Goal: Information Seeking & Learning: Find specific fact

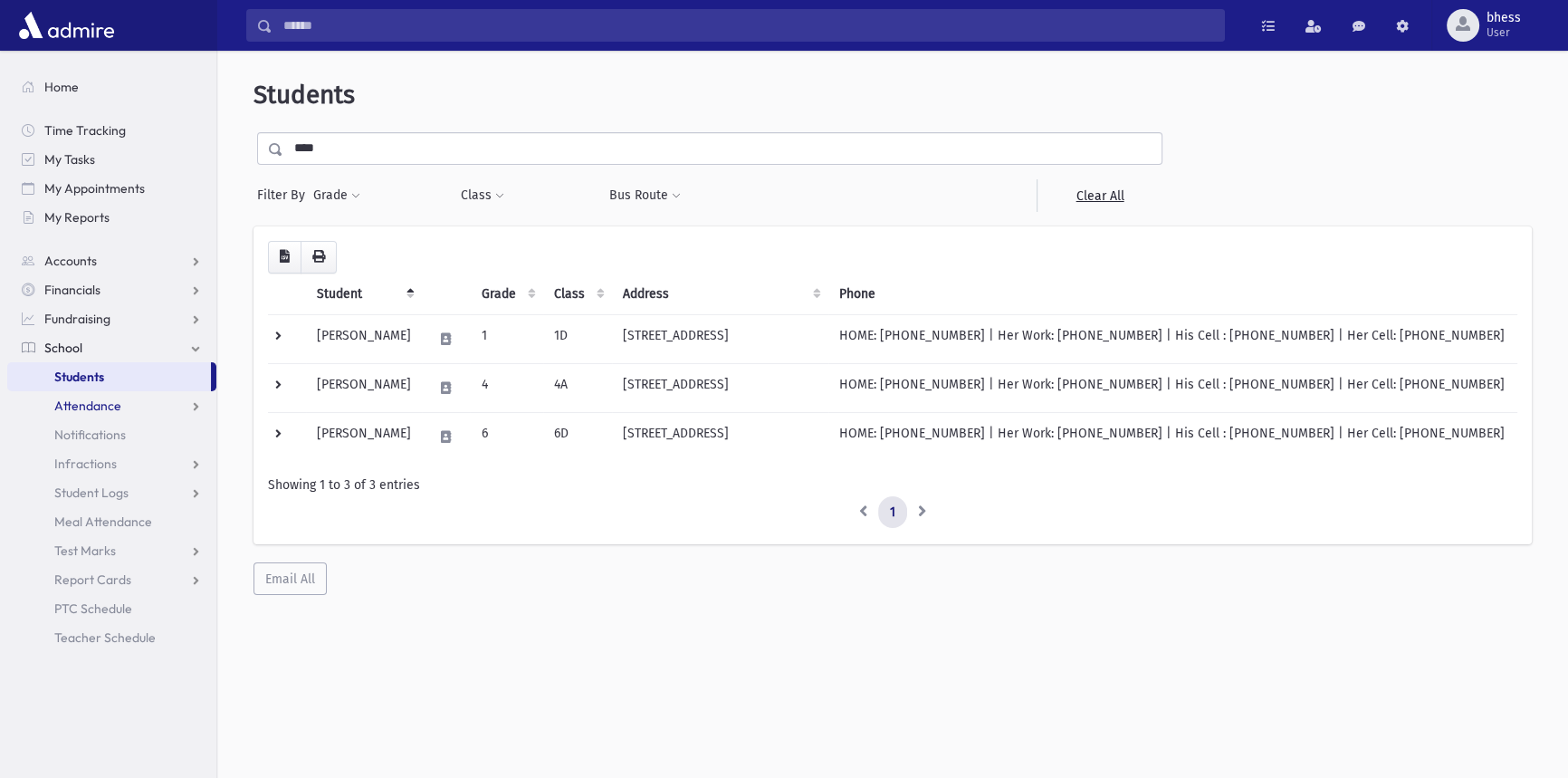
click at [101, 408] on span "Attendance" at bounding box center [87, 405] width 67 height 16
click at [115, 432] on link "Entry" at bounding box center [111, 434] width 209 height 29
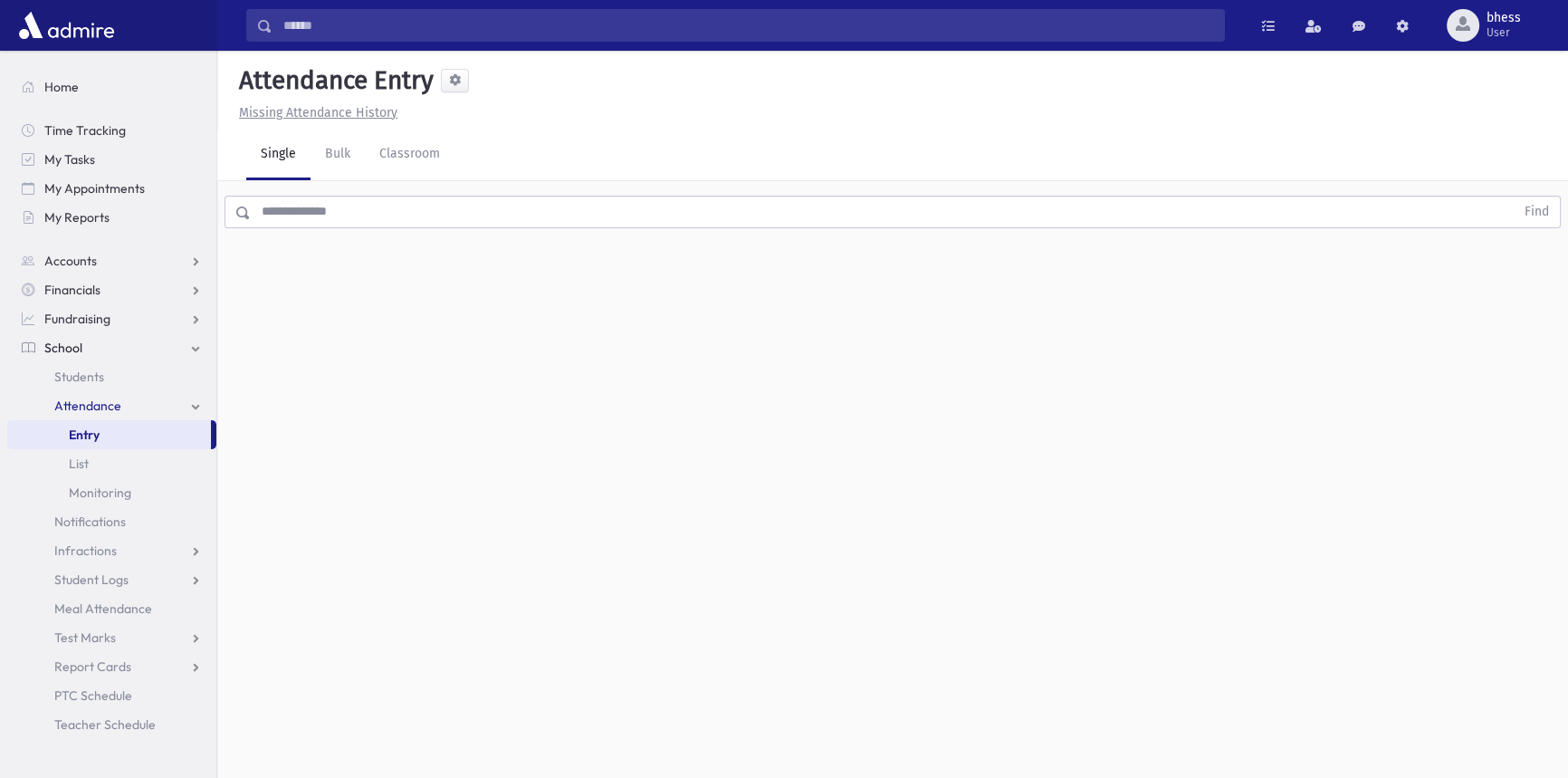
click at [325, 219] on input "text" at bounding box center [883, 212] width 1264 height 33
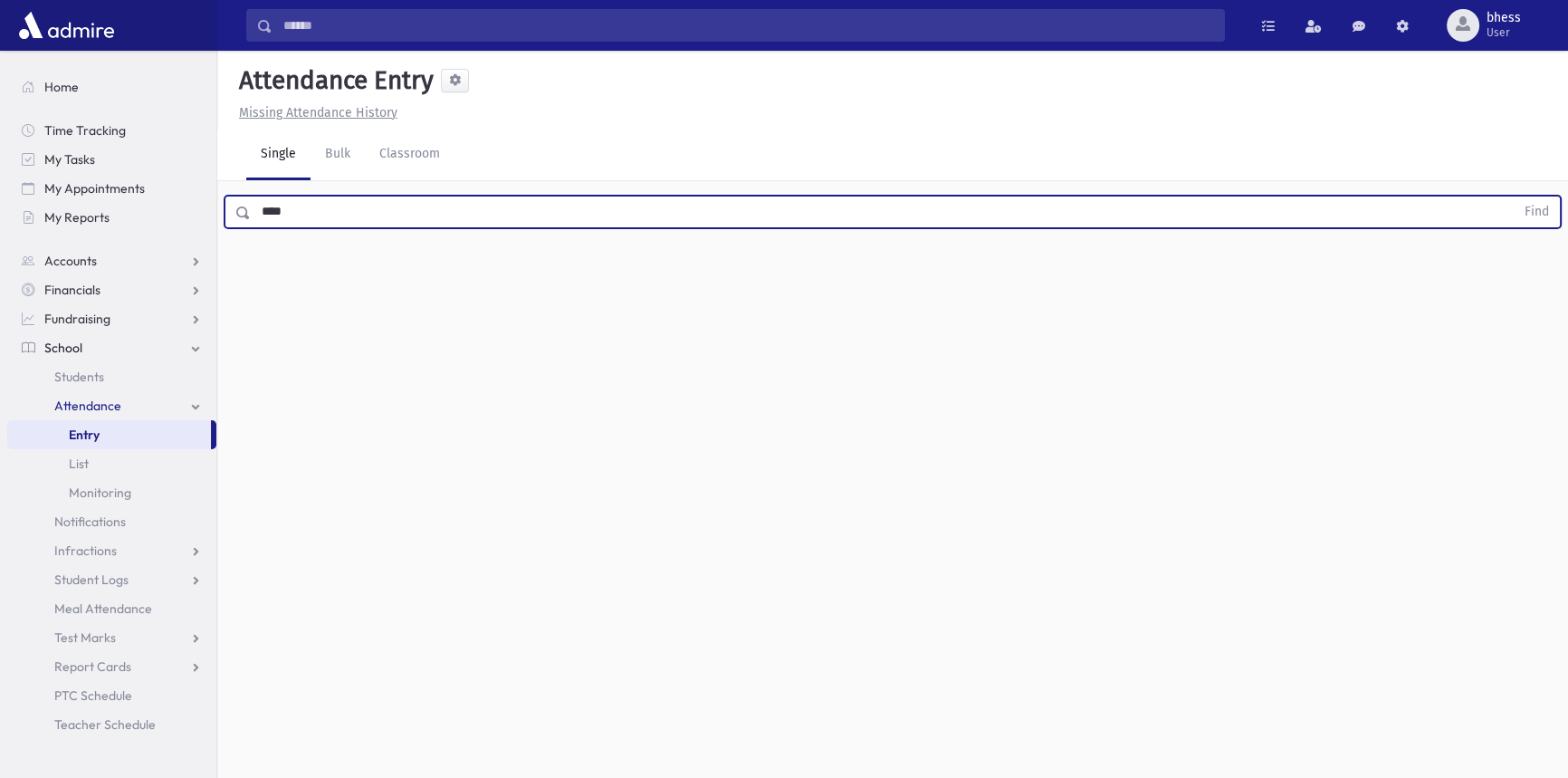
type input "****"
click at [1514, 197] on button "Find" at bounding box center [1537, 212] width 46 height 31
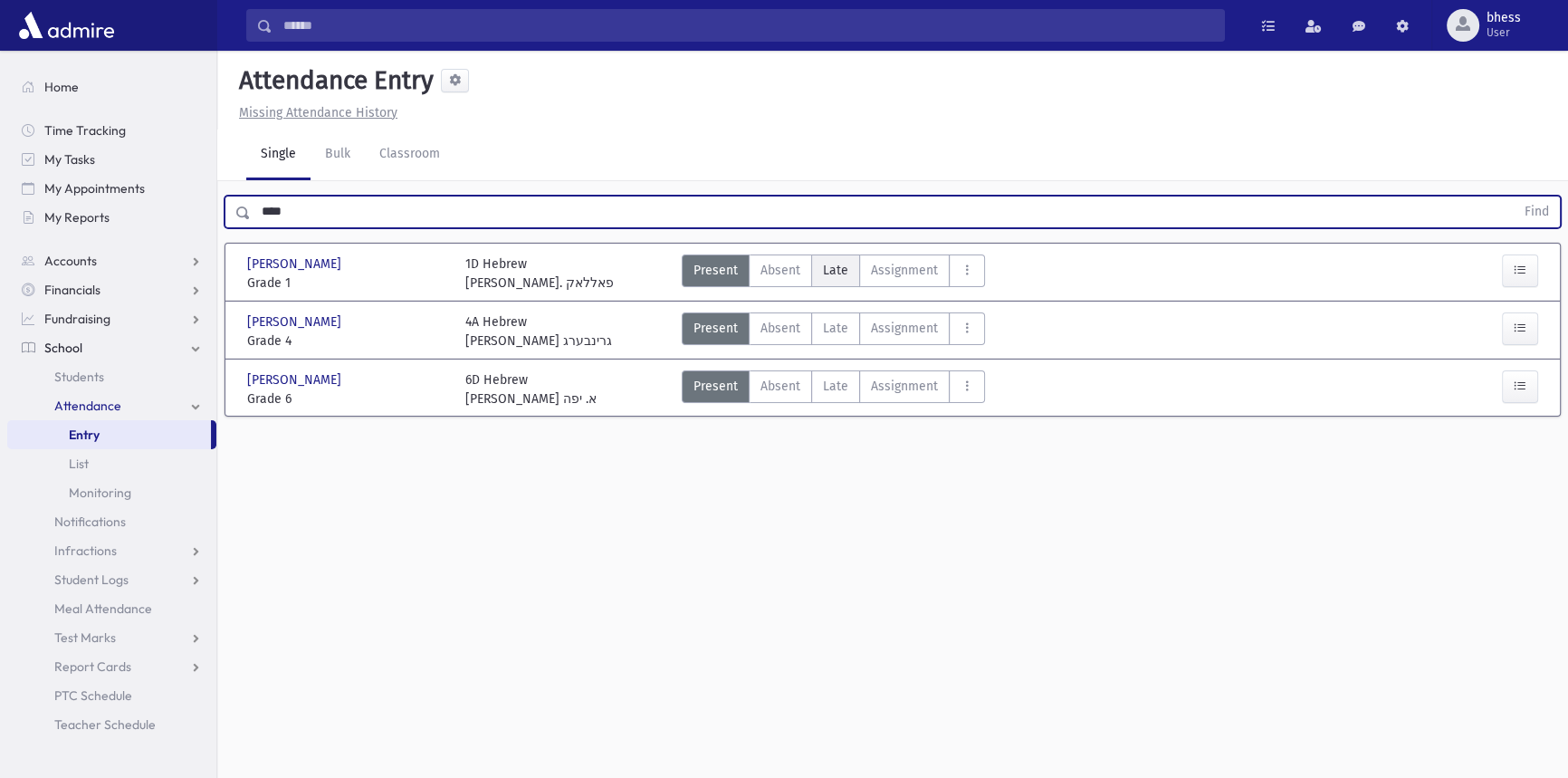
click at [832, 277] on span "Late" at bounding box center [835, 270] width 25 height 19
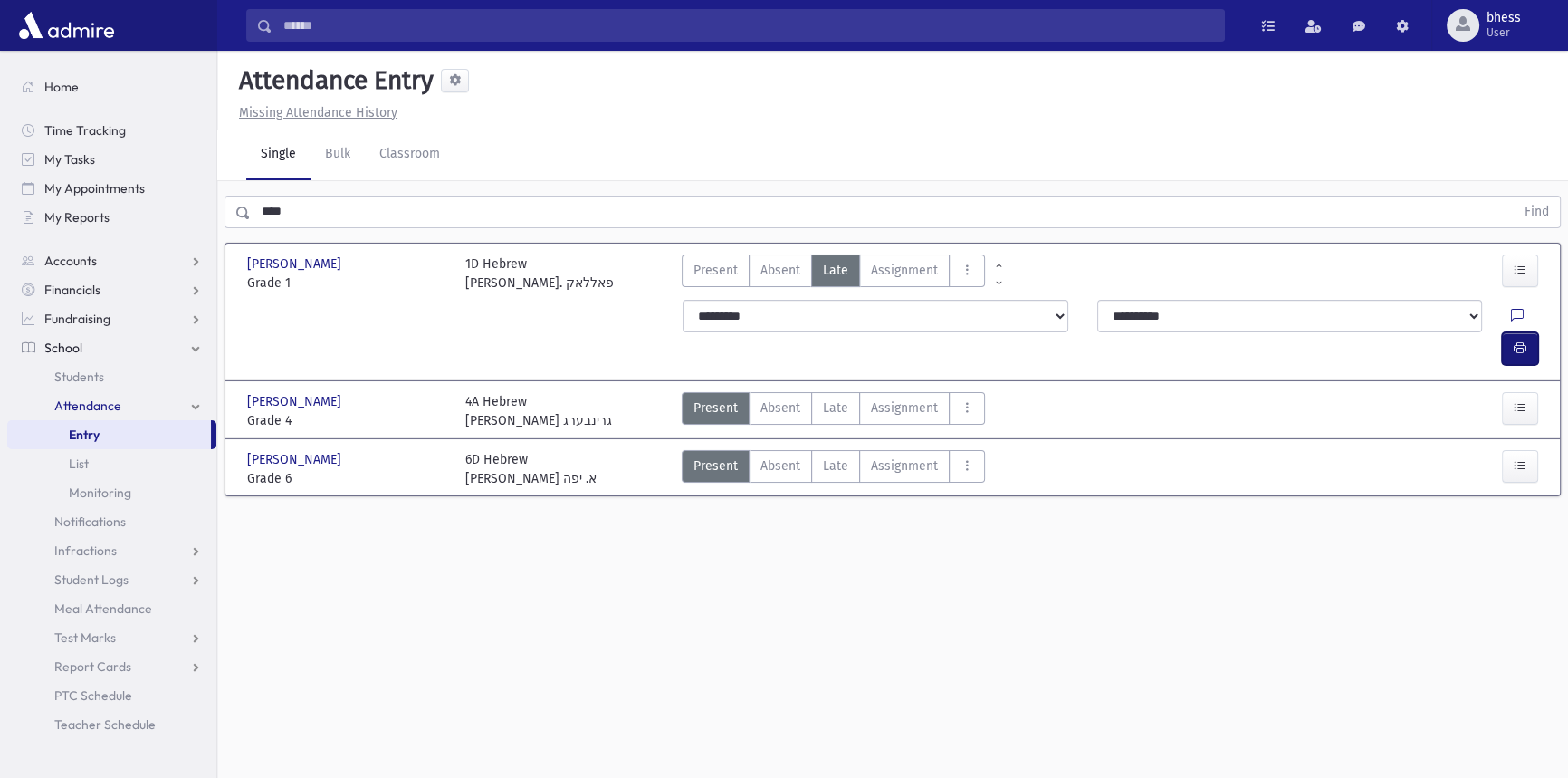
click at [1507, 333] on button "button" at bounding box center [1520, 349] width 36 height 33
click at [711, 279] on label "Present P" at bounding box center [716, 271] width 68 height 33
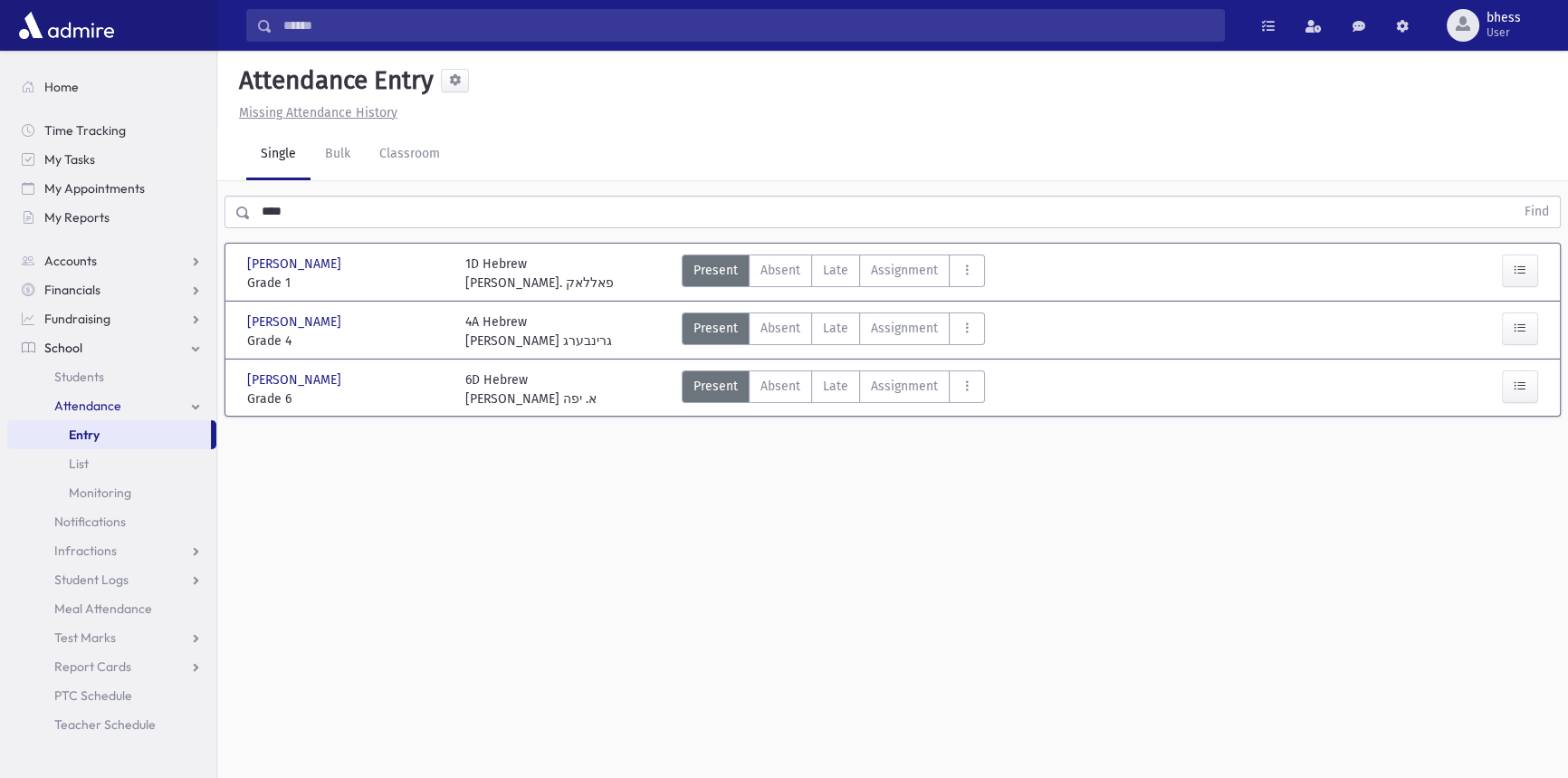
drag, startPoint x: 697, startPoint y: 570, endPoint x: 352, endPoint y: 120, distance: 567.0
click at [698, 567] on div "Attendance Entry Missing Attendance History Single Bulk Classroom **** Find Fas…" at bounding box center [893, 414] width 1351 height 727
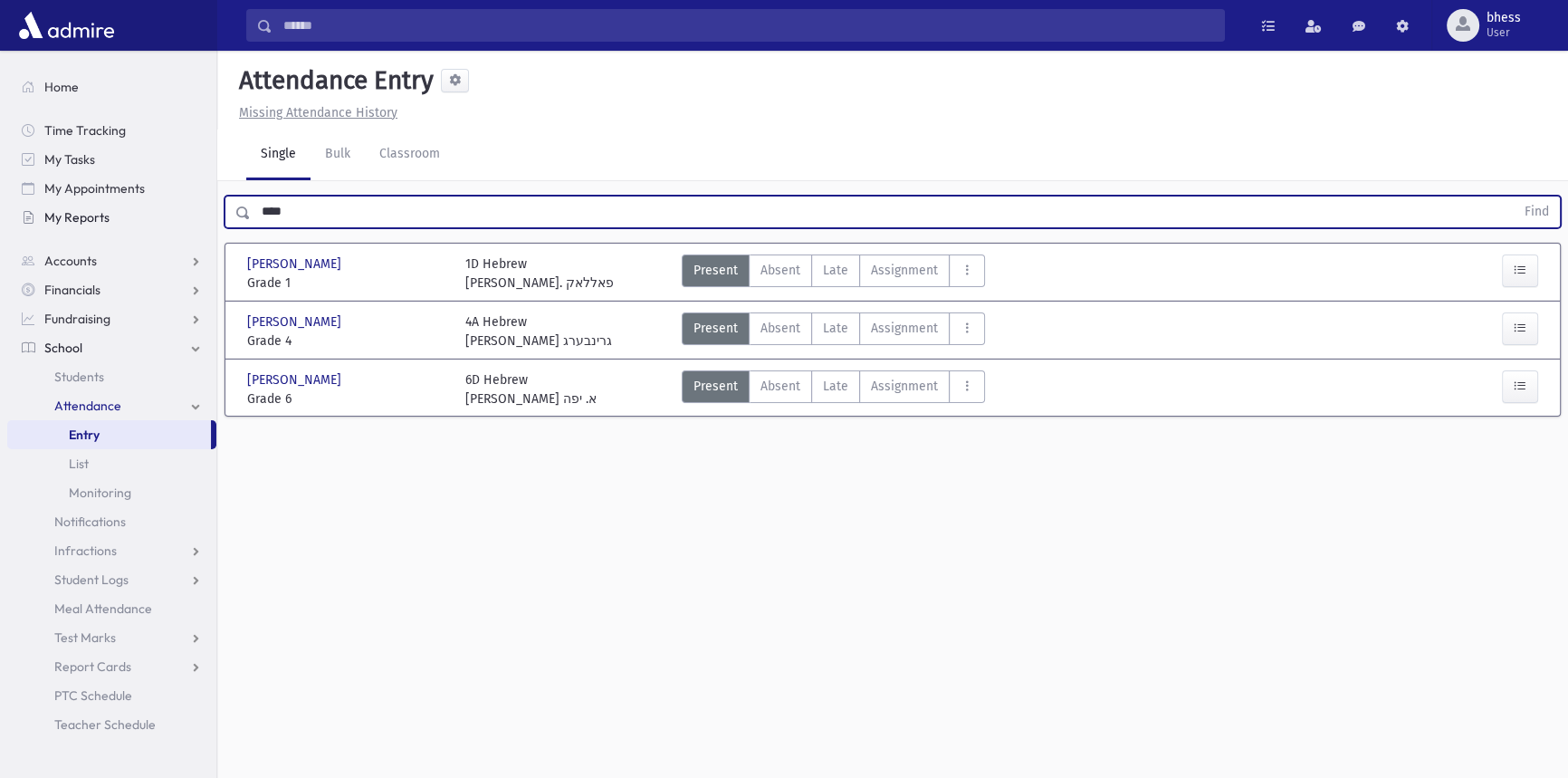
drag, startPoint x: 281, startPoint y: 218, endPoint x: 200, endPoint y: 212, distance: 81.2
click at [200, 212] on div "Search Results All Accounts" at bounding box center [784, 409] width 1568 height 819
click at [92, 380] on span "Students" at bounding box center [79, 377] width 50 height 16
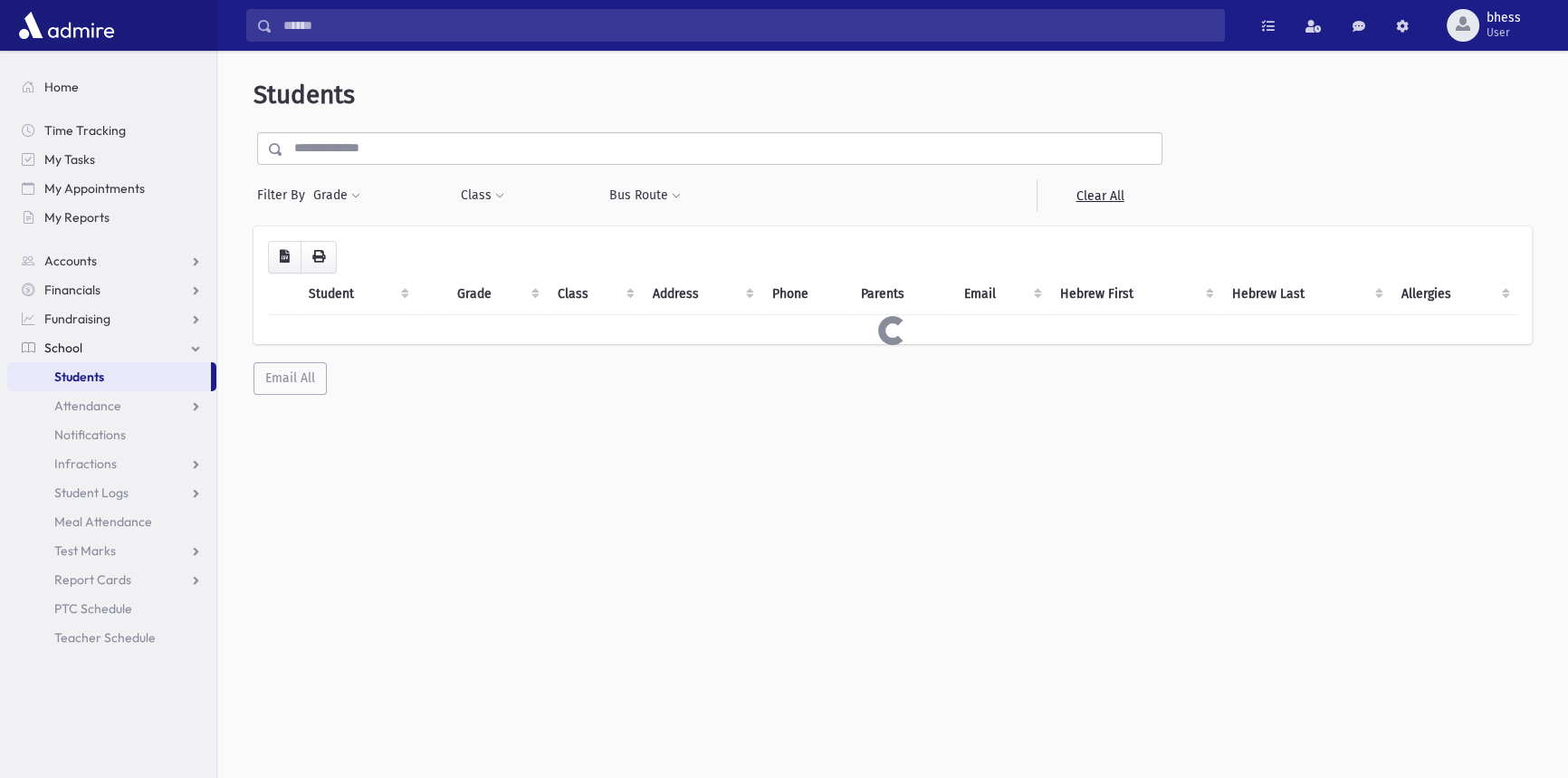
click at [317, 155] on input "text" at bounding box center [722, 148] width 878 height 33
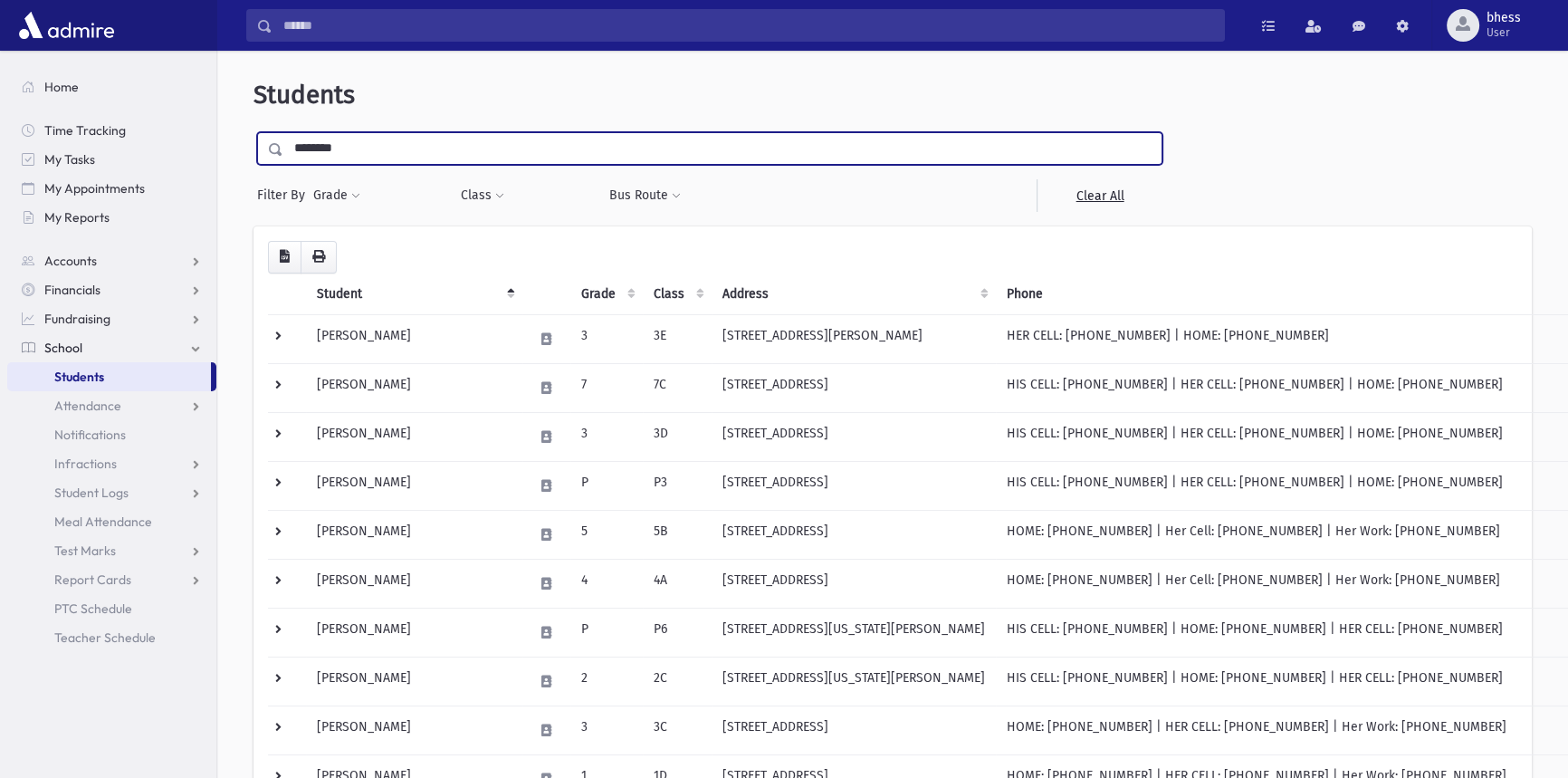
type input "********"
click at [254, 132] on input "submit" at bounding box center [279, 144] width 51 height 24
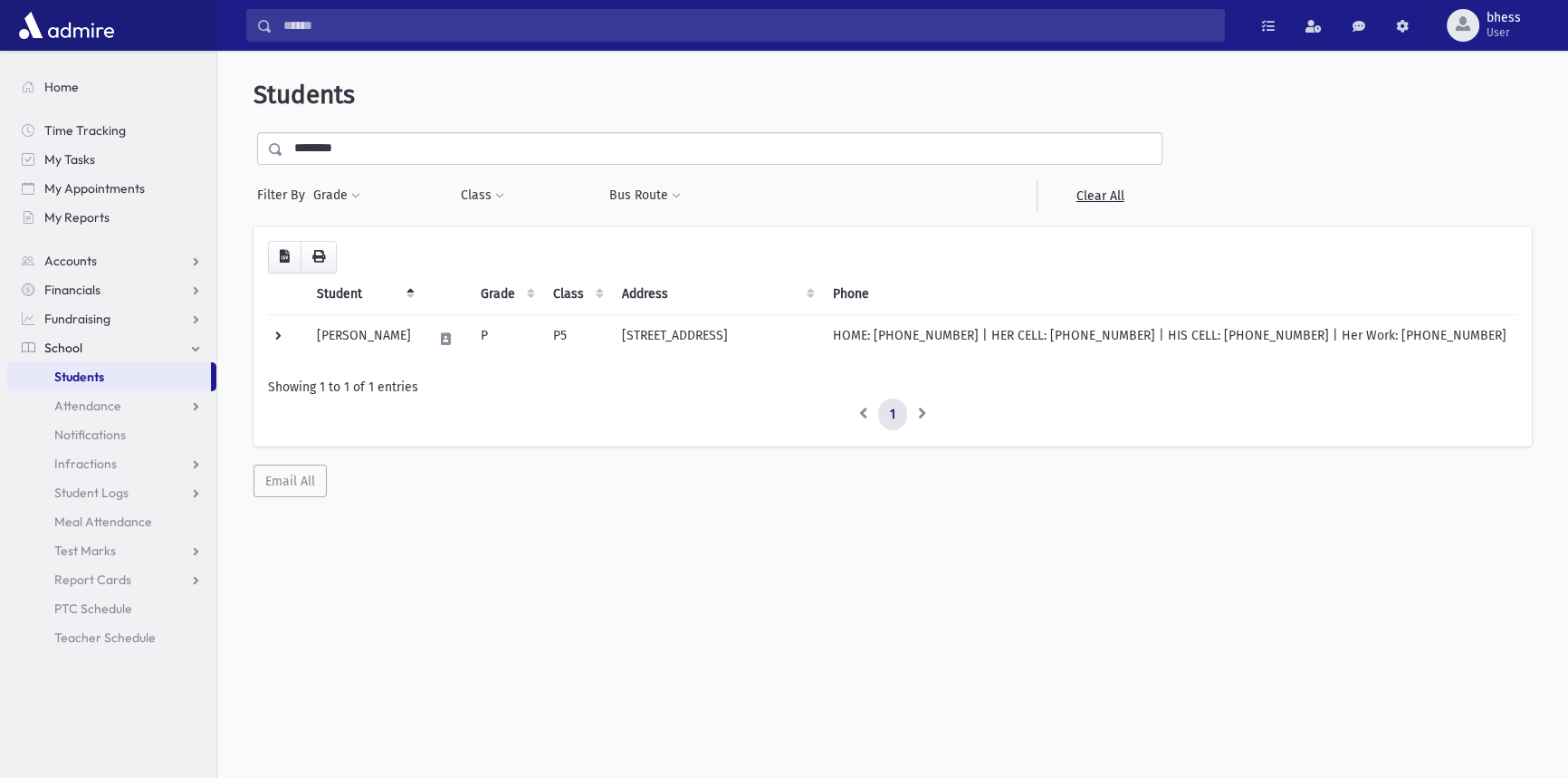
click at [92, 339] on link "School" at bounding box center [111, 348] width 209 height 29
click at [92, 336] on link "School" at bounding box center [111, 348] width 209 height 29
click at [92, 372] on span "Students" at bounding box center [79, 377] width 50 height 16
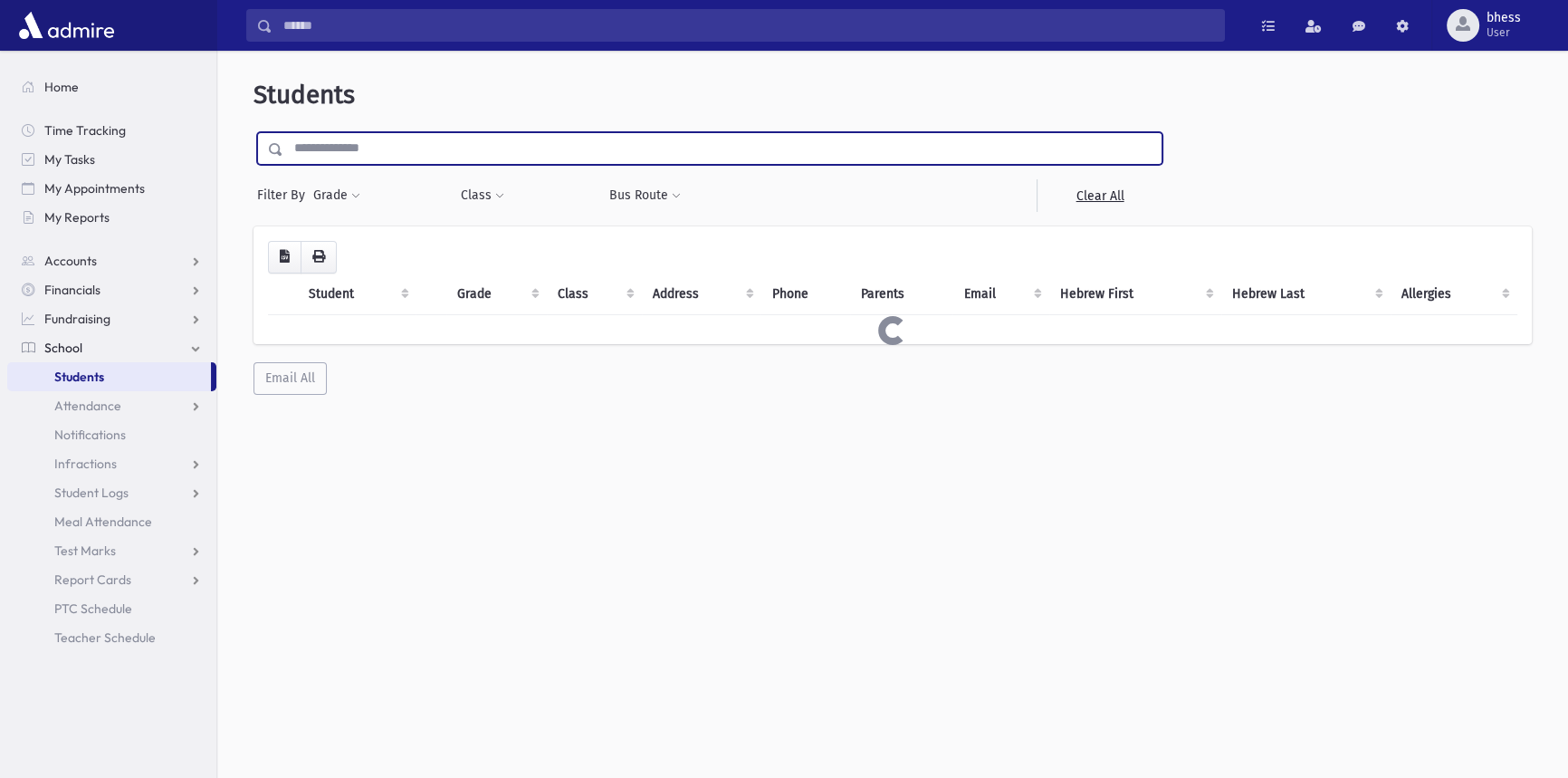
drag, startPoint x: 0, startPoint y: 0, endPoint x: 385, endPoint y: 145, distance: 411.4
click at [385, 145] on input "text" at bounding box center [722, 148] width 878 height 33
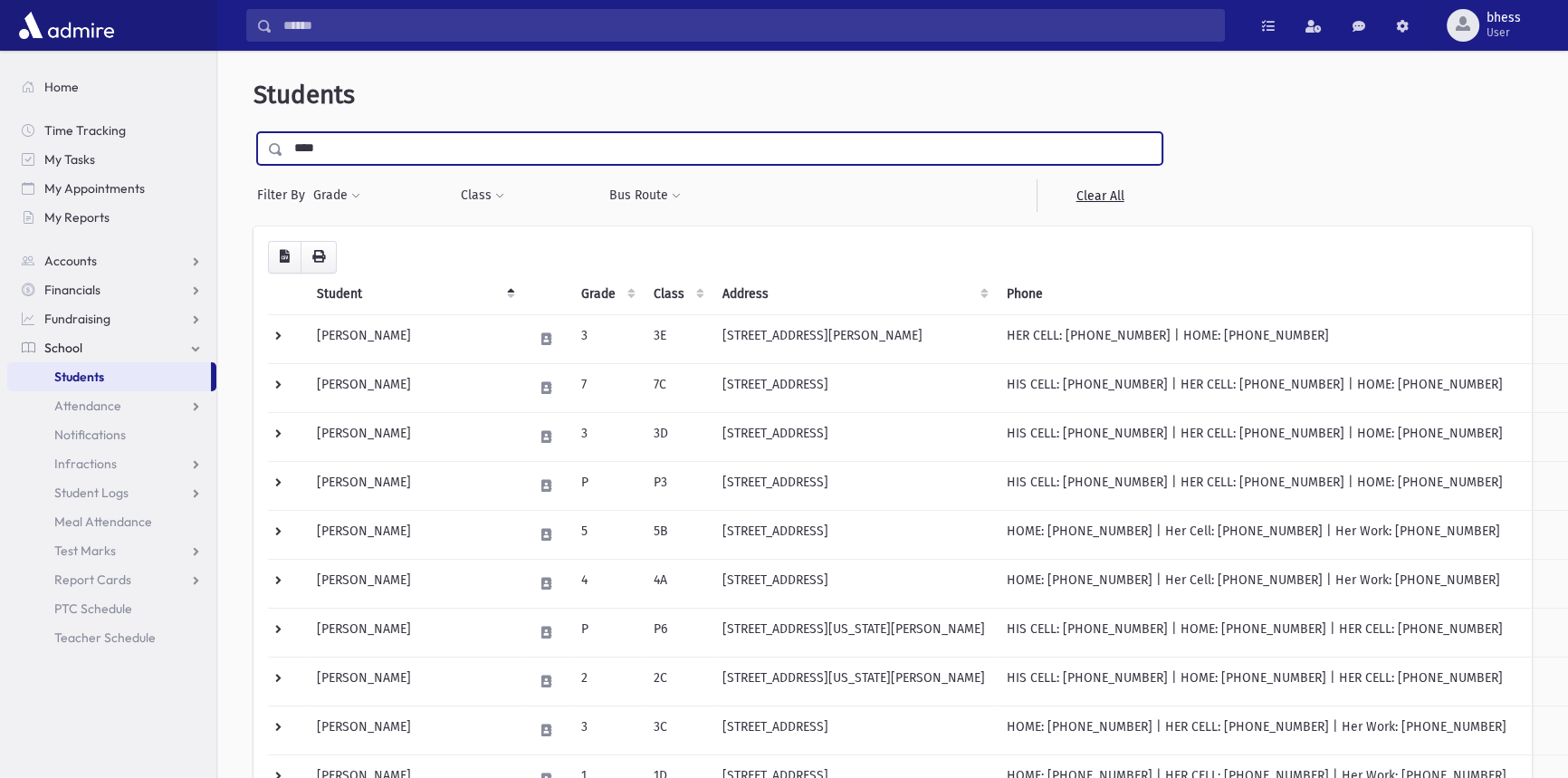
type input "****"
click at [254, 132] on input "submit" at bounding box center [279, 144] width 51 height 24
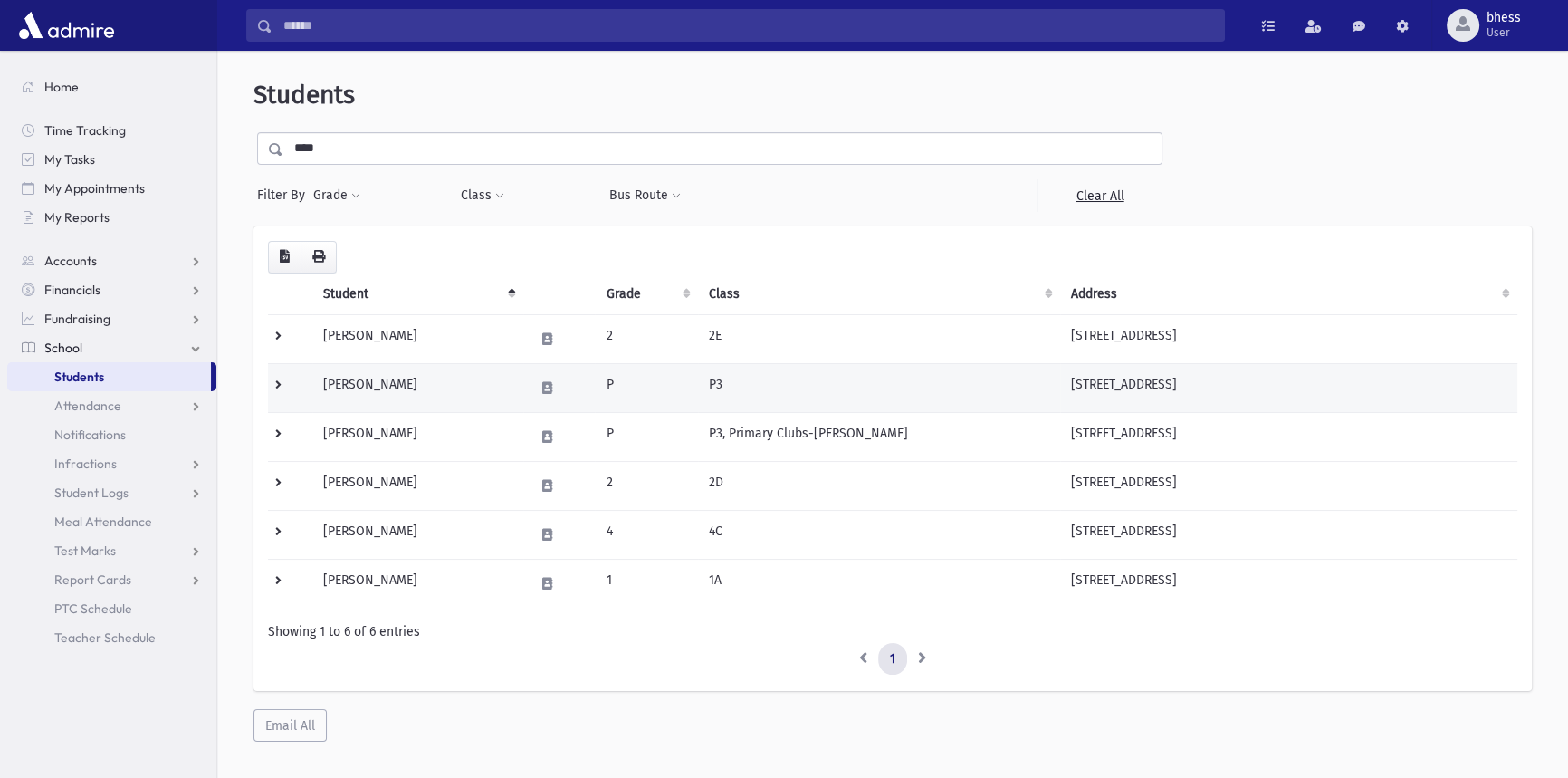
click at [1203, 364] on td "799 E. End Ave Lakewood, NJ 08701" at bounding box center [1289, 388] width 457 height 49
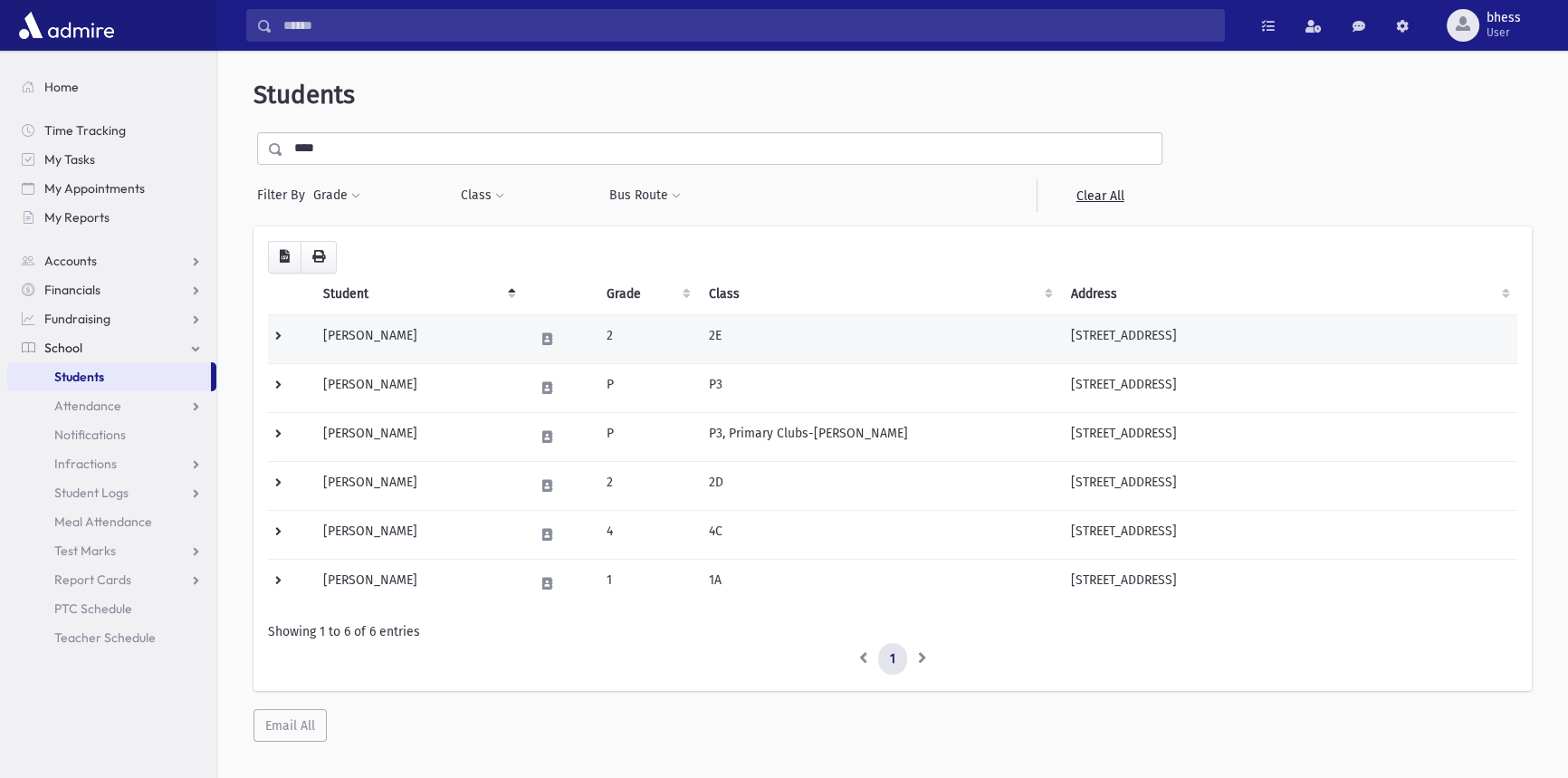
click at [1203, 352] on td "[STREET_ADDRESS]" at bounding box center [1289, 339] width 457 height 49
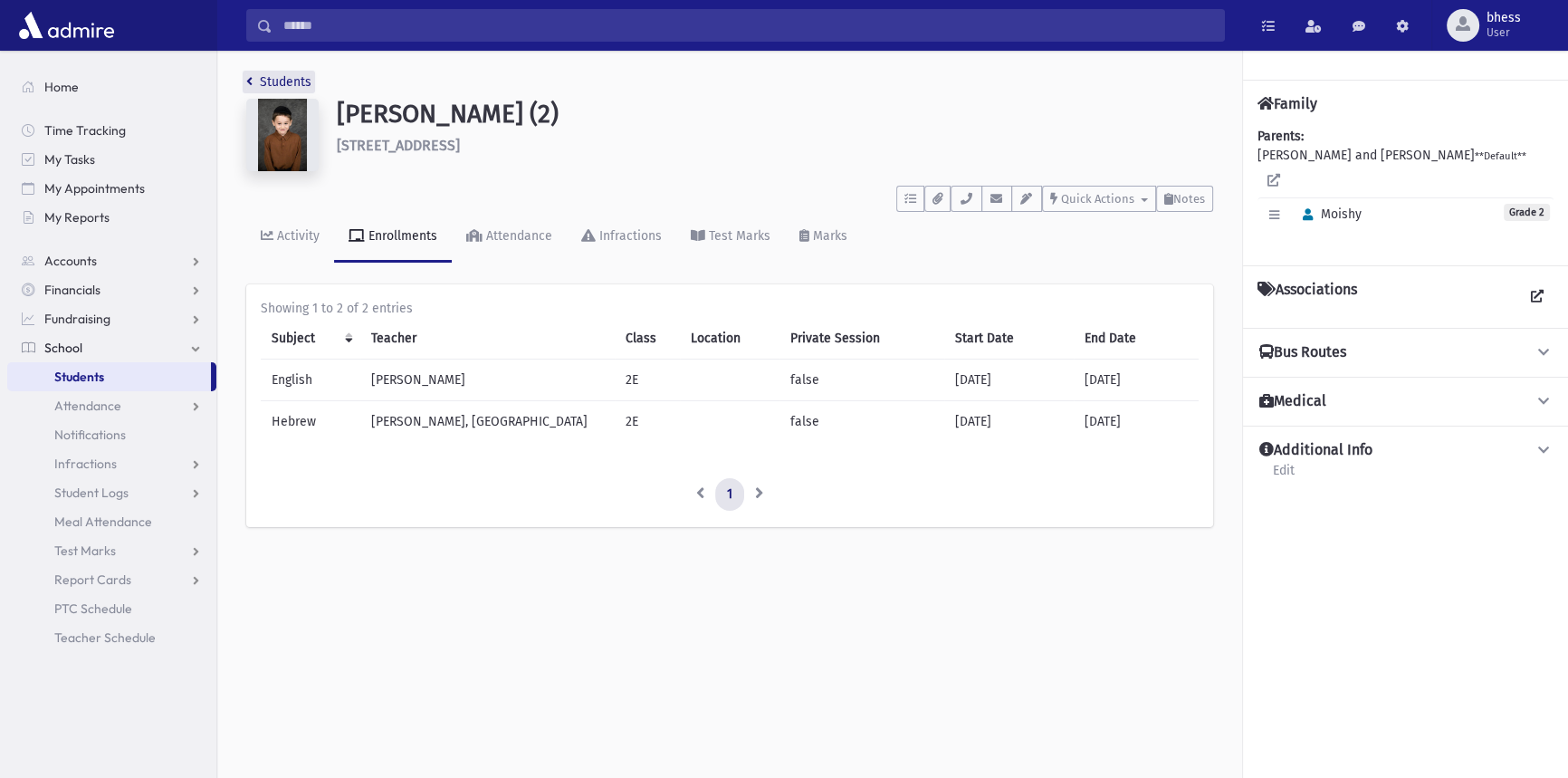
click at [277, 81] on link "Students" at bounding box center [279, 81] width 65 height 15
